Goal: Use online tool/utility: Utilize a website feature to perform a specific function

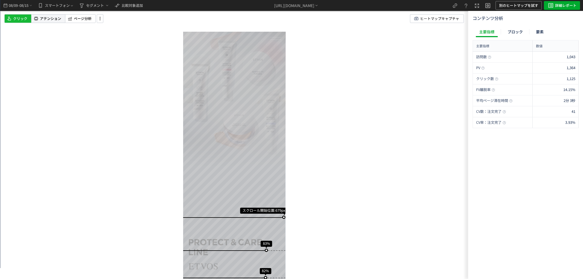
click at [56, 18] on span "アテンション" at bounding box center [50, 18] width 21 height 5
click at [456, 19] on span "ヒートマップキャプチャ" at bounding box center [439, 18] width 39 height 8
click at [84, 21] on span "ページ分析" at bounding box center [83, 18] width 18 height 5
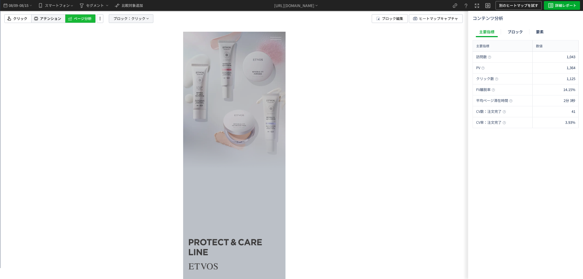
click at [141, 18] on span "クリック" at bounding box center [138, 18] width 14 height 8
click at [116, 49] on label "要素" at bounding box center [117, 47] width 27 height 4
click at [133, 66] on button "クリック" at bounding box center [131, 66] width 54 height 8
click at [137, 92] on p "クリック" at bounding box center [130, 91] width 42 height 9
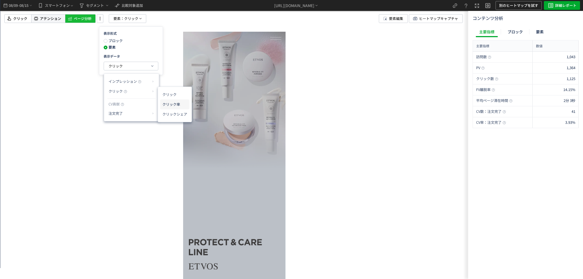
click at [173, 106] on li "クリック率" at bounding box center [174, 105] width 29 height 10
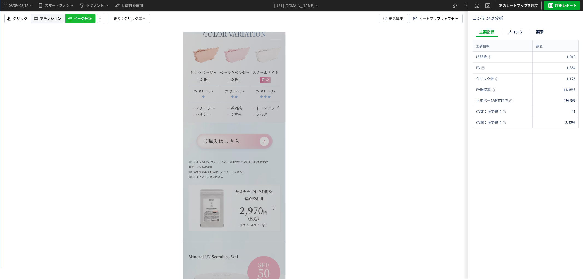
scroll to position [2127, 0]
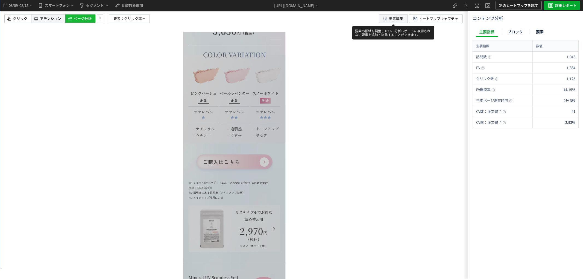
click at [392, 19] on span "要素編集" at bounding box center [396, 18] width 14 height 8
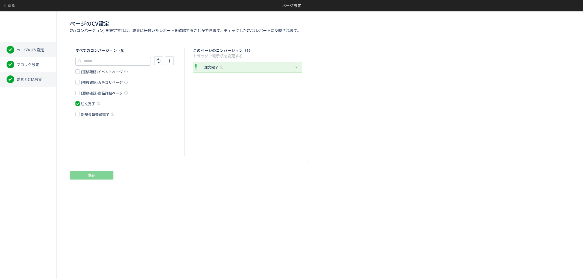
click at [18, 79] on span "要素とCTA設定" at bounding box center [29, 79] width 26 height 5
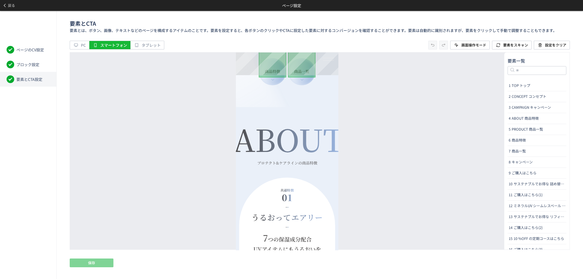
scroll to position [577, 0]
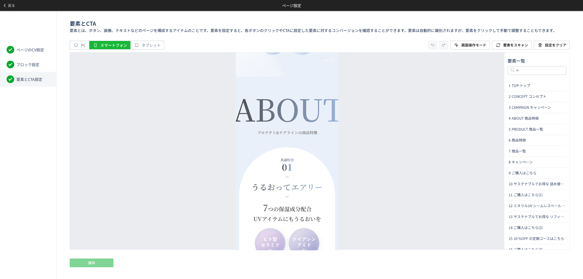
click at [328, 58] on span at bounding box center [328, 58] width 11 height 0
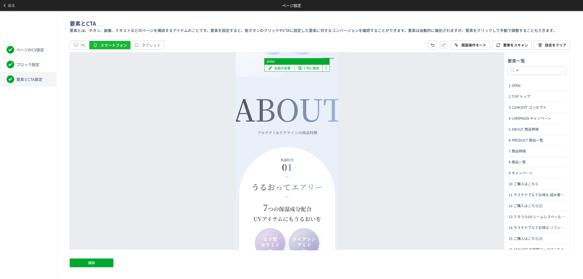
click at [329, 58] on span at bounding box center [328, 58] width 11 height 0
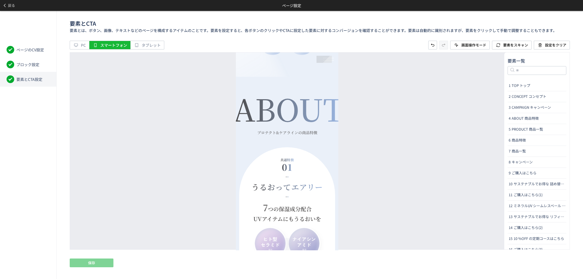
click at [327, 59] on div at bounding box center [328, 59] width 15 height 7
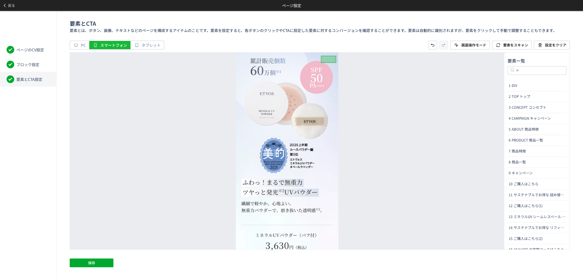
scroll to position [1915, 0]
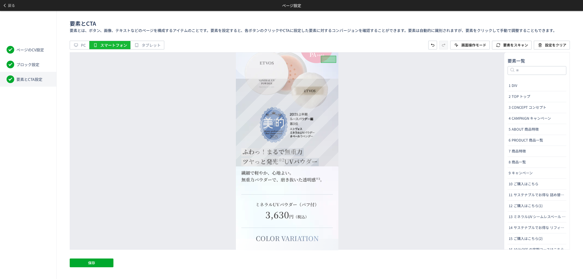
click at [289, 118] on img at bounding box center [287, 79] width 103 height 88
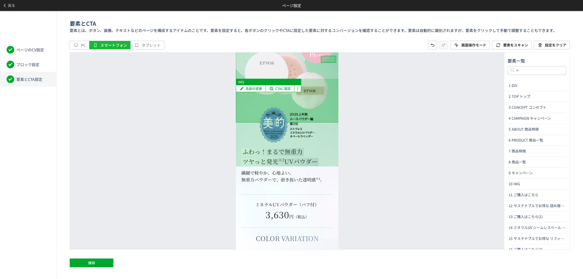
click at [292, 122] on img at bounding box center [287, 79] width 103 height 88
click at [332, 122] on img at bounding box center [287, 79] width 103 height 88
click at [251, 122] on img at bounding box center [287, 79] width 103 height 88
click at [245, 122] on img at bounding box center [287, 79] width 103 height 88
click at [301, 112] on img at bounding box center [287, 79] width 103 height 88
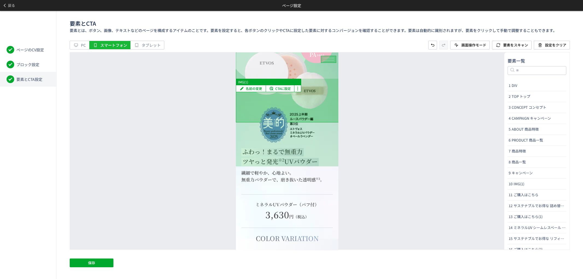
click at [316, 122] on img at bounding box center [287, 79] width 103 height 88
click at [260, 122] on img at bounding box center [287, 79] width 103 height 88
click at [287, 122] on img at bounding box center [287, 79] width 103 height 88
click at [296, 82] on p "IMG" at bounding box center [268, 82] width 65 height 7
type input "***"
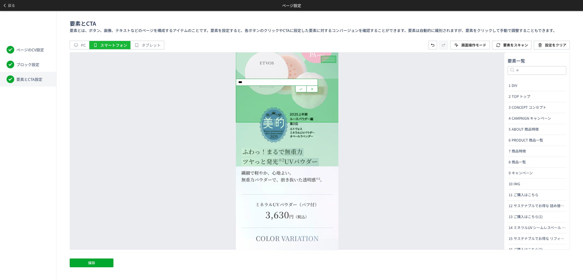
click at [330, 80] on img at bounding box center [287, 79] width 103 height 88
click at [313, 88] on icon at bounding box center [312, 89] width 4 height 4
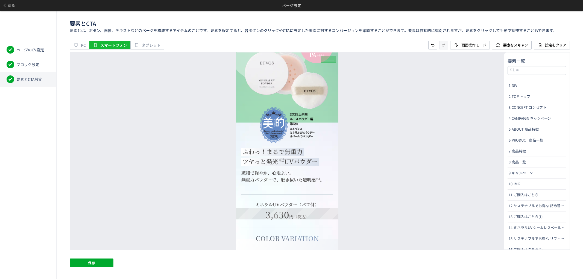
scroll to position [2006, 0]
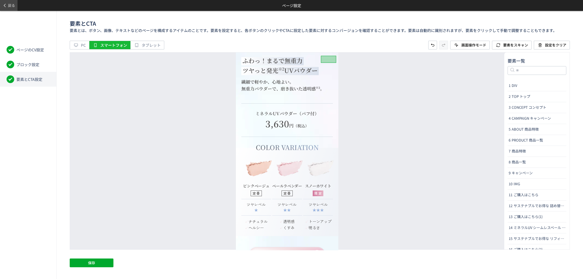
click at [14, 7] on span "戻る" at bounding box center [11, 5] width 7 height 9
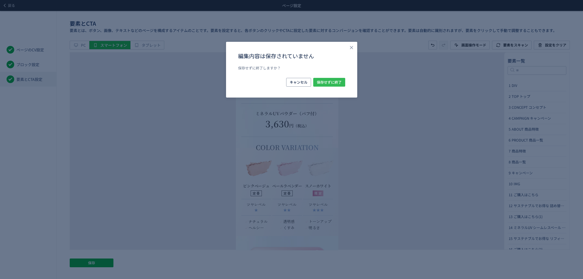
click at [336, 80] on span "保存せずに終了" at bounding box center [329, 82] width 25 height 9
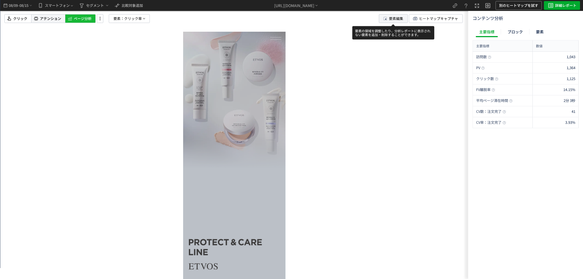
click at [398, 17] on span "要素編集" at bounding box center [396, 18] width 14 height 8
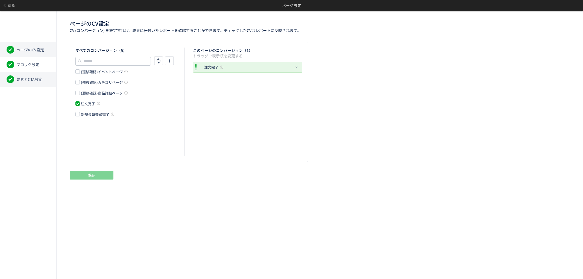
click at [44, 80] on li "要素とCTA設定" at bounding box center [28, 79] width 56 height 15
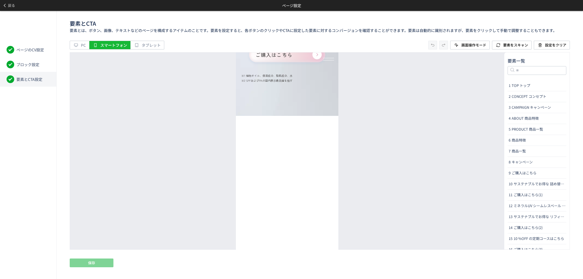
scroll to position [3446, 0]
click at [14, 6] on span "戻る" at bounding box center [11, 5] width 7 height 9
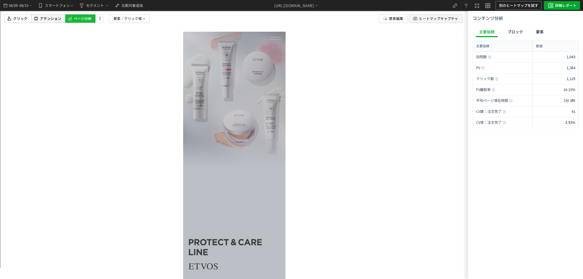
click at [432, 16] on span "ヒートマップキャプチャ" at bounding box center [438, 18] width 39 height 8
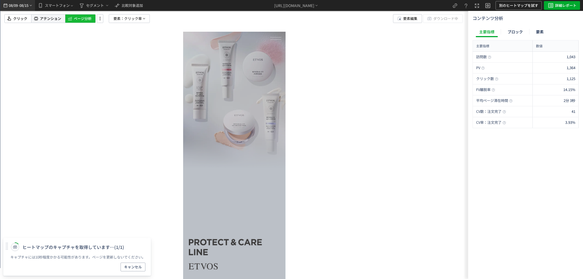
click at [17, 3] on span "08/09" at bounding box center [12, 5] width 9 height 11
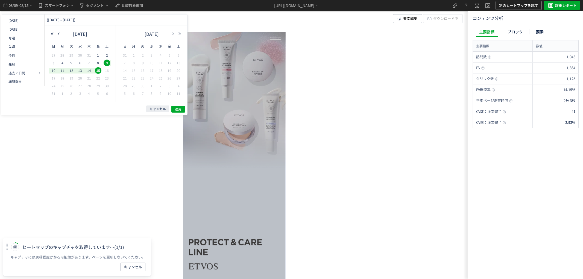
click at [57, 31] on div "[DATE]" at bounding box center [80, 35] width 62 height 11
click at [58, 32] on button "button" at bounding box center [59, 34] width 7 height 4
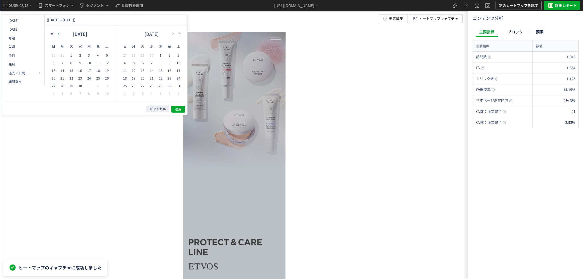
click at [58, 32] on button "button" at bounding box center [59, 34] width 7 height 4
click at [97, 70] on span "14" at bounding box center [98, 70] width 7 height 7
click at [89, 78] on span "20" at bounding box center [89, 78] width 7 height 7
click at [179, 107] on span "適用" at bounding box center [178, 109] width 7 height 5
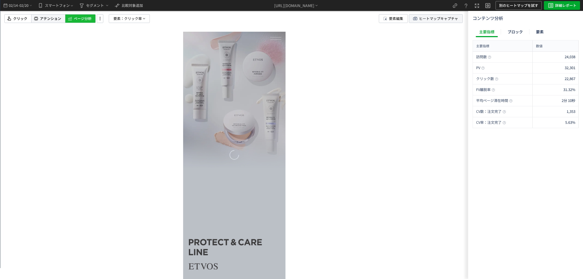
click at [444, 19] on span "ヒートマップキャプチャ" at bounding box center [438, 18] width 39 height 8
click at [137, 271] on button "キャンセル" at bounding box center [133, 267] width 25 height 9
click at [446, 20] on span "ヒートマップキャプチャ" at bounding box center [438, 18] width 39 height 8
click at [133, 17] on span "クリック率" at bounding box center [133, 18] width 18 height 8
click at [132, 66] on button "クリック率" at bounding box center [130, 66] width 54 height 8
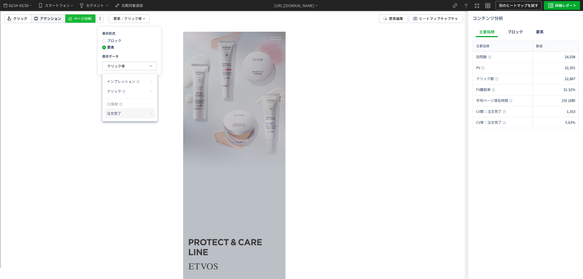
click at [137, 113] on p "注文完了" at bounding box center [128, 113] width 42 height 9
click at [163, 125] on li "CV貢献率" at bounding box center [168, 127] width 19 height 10
click at [435, 20] on span "ヒートマップキャプチャ" at bounding box center [438, 18] width 39 height 8
click at [55, 21] on span "アテンション" at bounding box center [50, 18] width 21 height 5
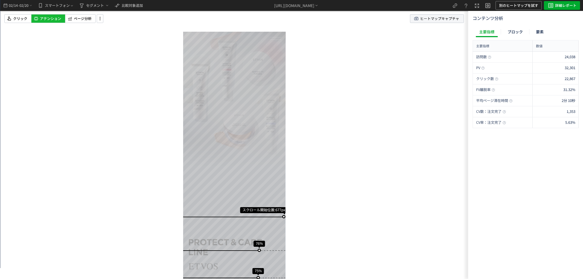
click at [448, 20] on span "ヒートマップキャプチャ" at bounding box center [439, 18] width 39 height 8
click at [27, 3] on span "02/20" at bounding box center [23, 5] width 9 height 11
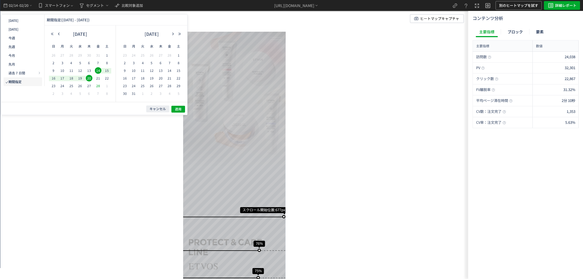
click at [98, 86] on span "28" at bounding box center [98, 86] width 7 height 7
click at [162, 62] on span "6" at bounding box center [161, 63] width 7 height 7
click at [179, 108] on span "適用" at bounding box center [178, 109] width 7 height 5
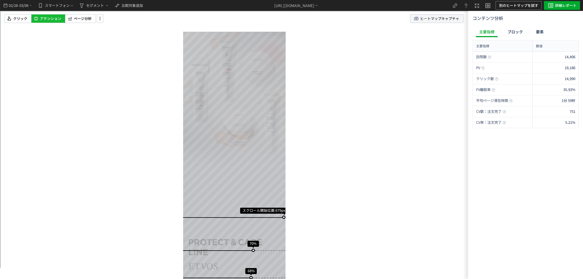
click at [449, 16] on span "ヒートマップキャプチャ" at bounding box center [439, 18] width 39 height 8
click at [89, 18] on span "ページ分析" at bounding box center [83, 18] width 18 height 5
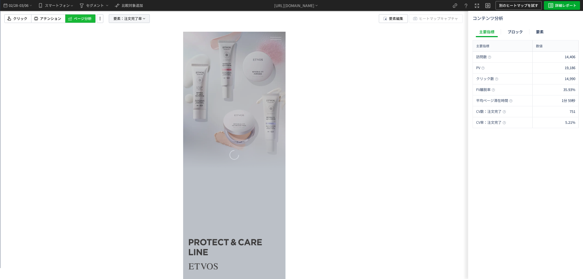
click at [144, 18] on icon at bounding box center [144, 18] width 4 height 4
click at [454, 18] on span "ヒートマップキャプチャ" at bounding box center [438, 18] width 39 height 8
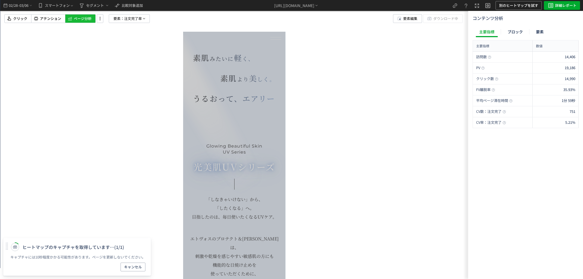
scroll to position [243, 0]
drag, startPoint x: 220, startPoint y: 218, endPoint x: 223, endPoint y: 62, distance: 155.7
click at [223, 80] on div "素肌 みたいに 軽 く、 素肌 より 美 しく。 うるおって、エアリー Glowing Beautiful Skin UV Series 光美肌 UV シリー…" at bounding box center [234, 208] width 90 height 344
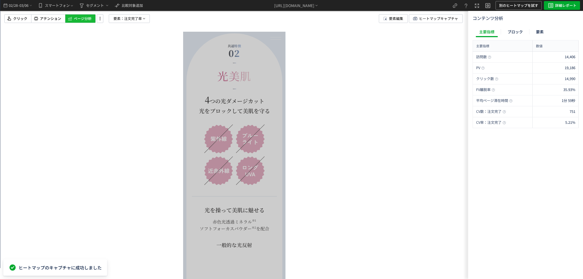
scroll to position [1094, 0]
click at [122, 21] on span "要素：" at bounding box center [119, 18] width 11 height 8
click at [120, 62] on button "注文完了率" at bounding box center [130, 66] width 54 height 8
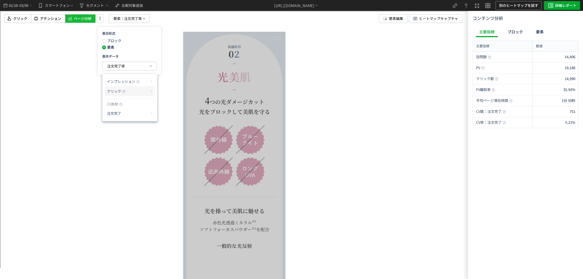
click at [118, 90] on span "クリック" at bounding box center [114, 91] width 14 height 5
click at [175, 106] on li "クリック率" at bounding box center [173, 105] width 29 height 10
click at [453, 21] on span "ヒートマップキャプチャ" at bounding box center [438, 18] width 39 height 8
